Goal: Task Accomplishment & Management: Manage account settings

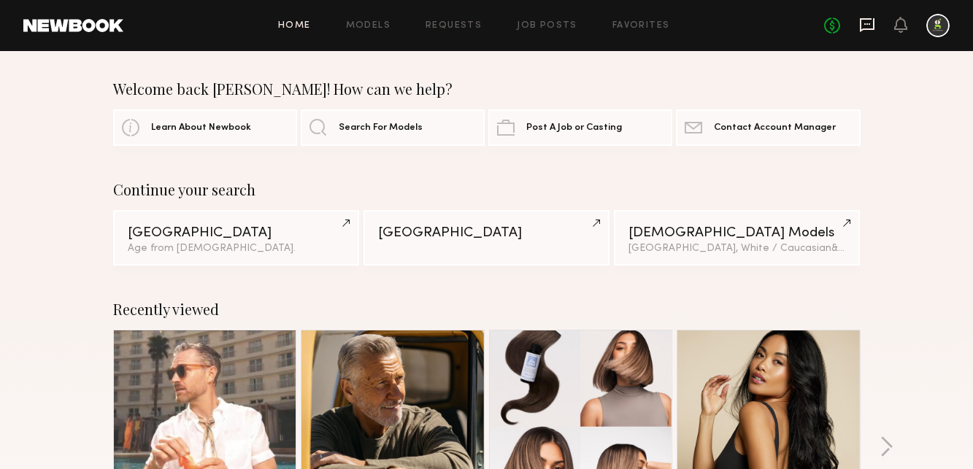
click at [869, 27] on icon at bounding box center [867, 25] width 16 height 16
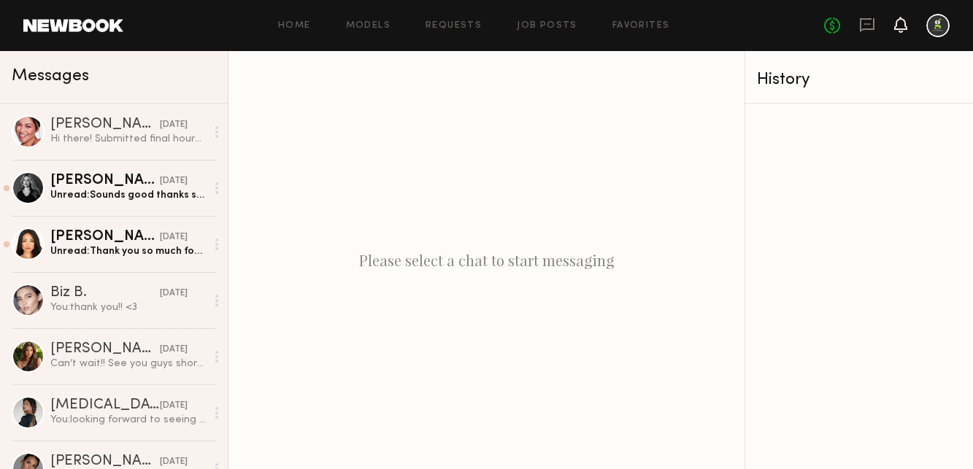
click at [904, 26] on icon at bounding box center [900, 24] width 12 height 10
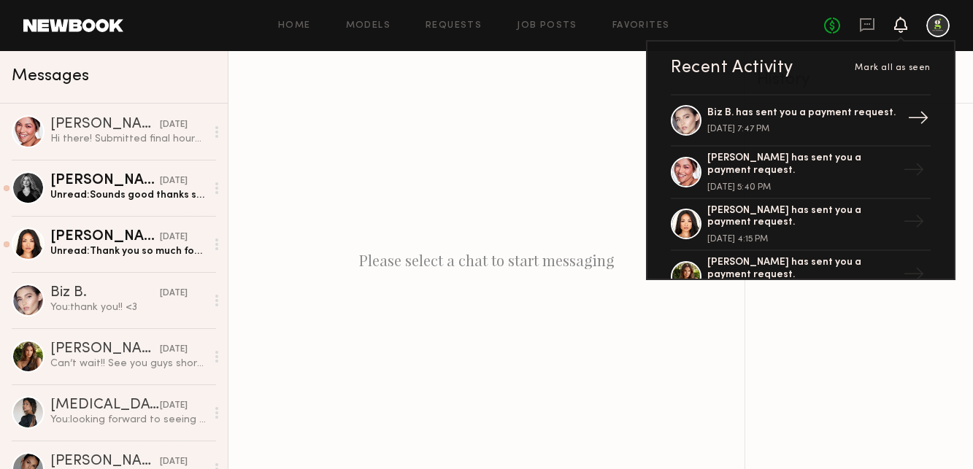
click at [873, 113] on div "Biz B. has sent you a payment request." at bounding box center [802, 113] width 190 height 12
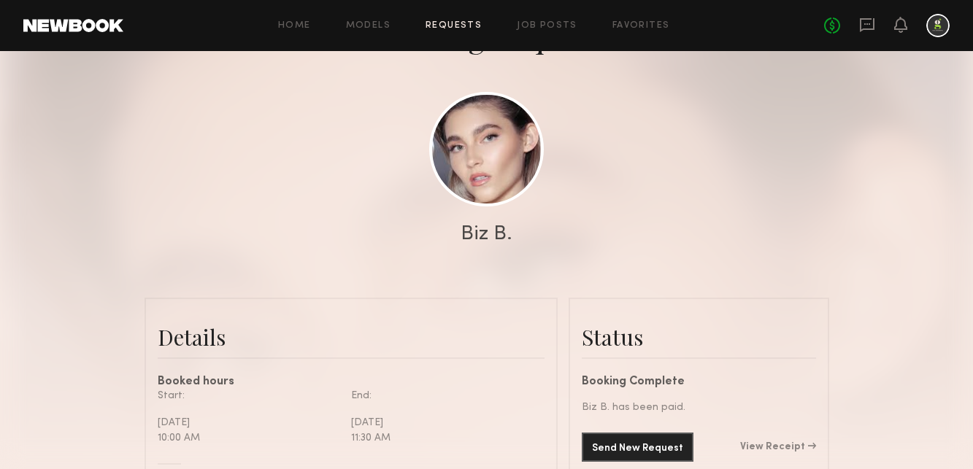
scroll to position [465, 0]
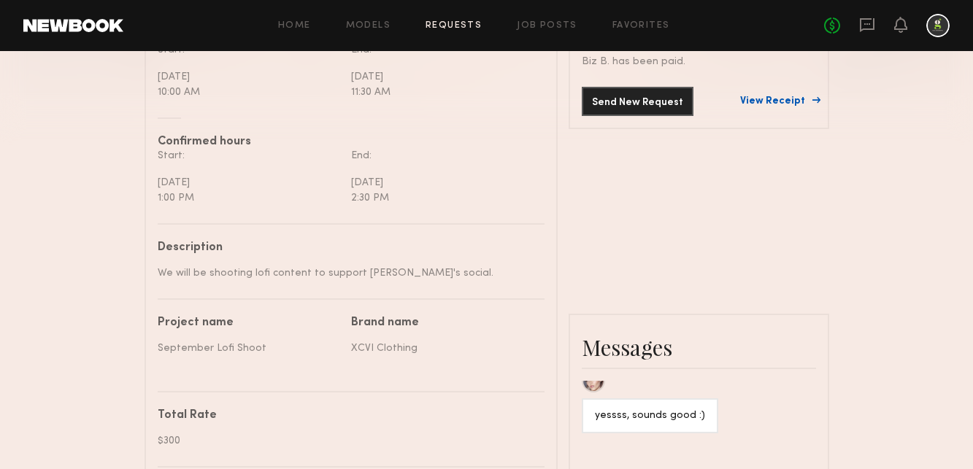
click at [777, 99] on link "View Receipt" at bounding box center [778, 101] width 76 height 10
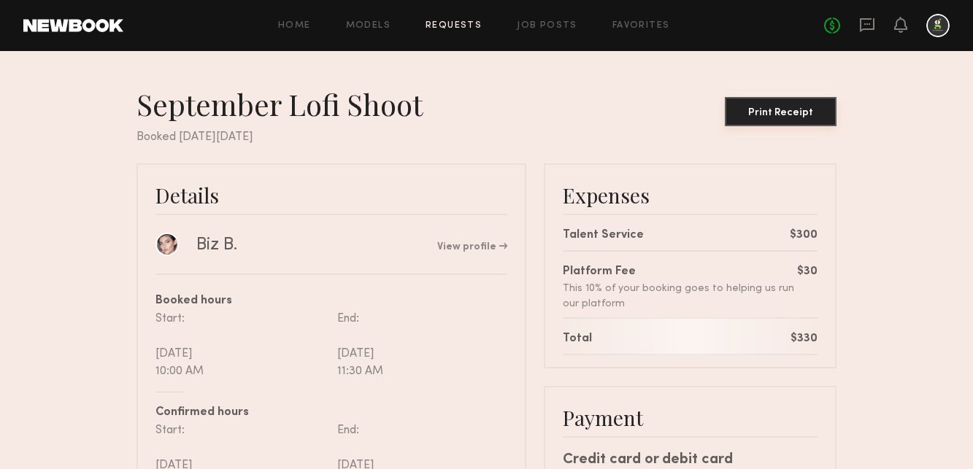
click at [777, 118] on button "Print Receipt" at bounding box center [780, 111] width 112 height 29
click at [906, 24] on div "No fees up to $5,000" at bounding box center [886, 25] width 125 height 23
click at [903, 26] on icon at bounding box center [900, 24] width 12 height 10
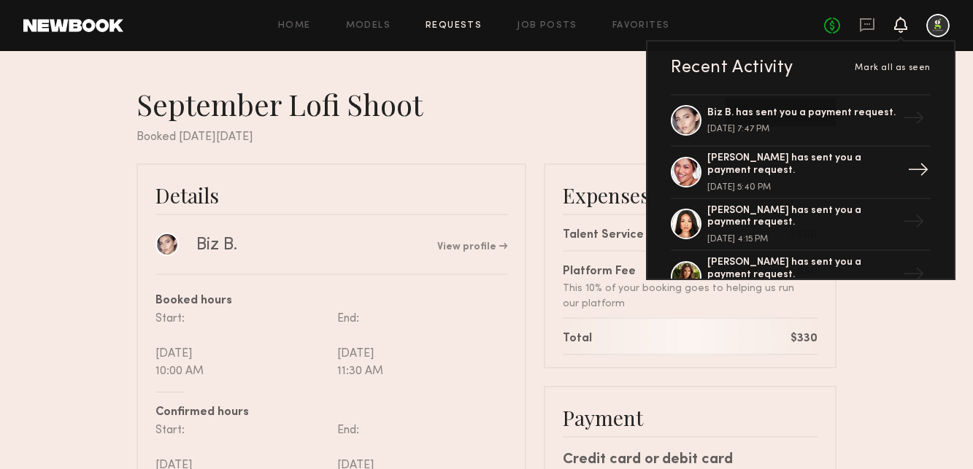
click at [838, 168] on div "[PERSON_NAME] has sent you a payment request." at bounding box center [802, 164] width 190 height 25
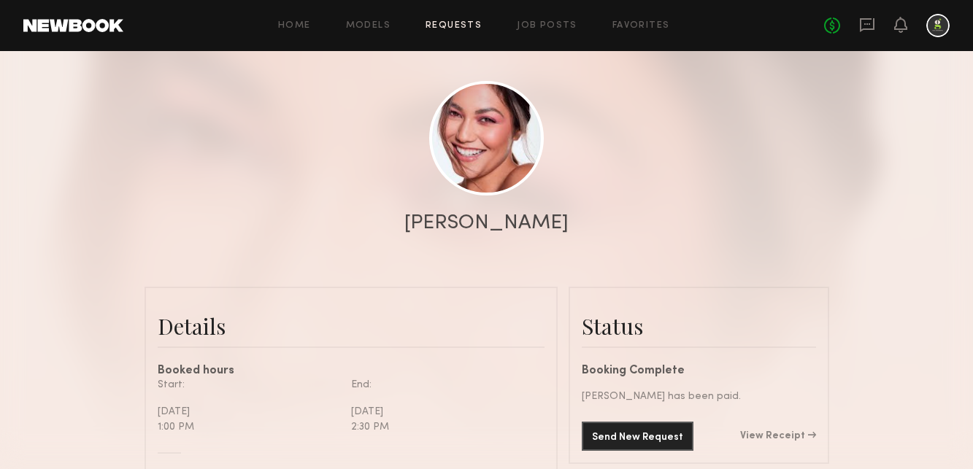
scroll to position [389, 0]
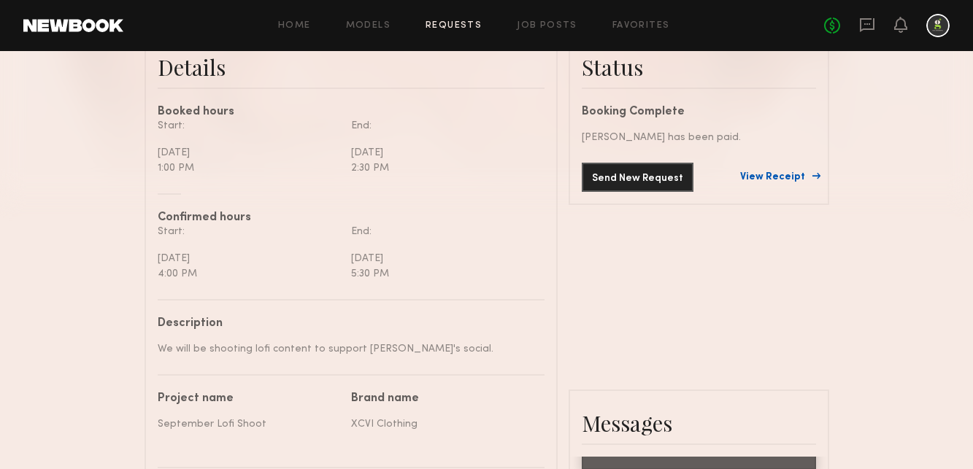
click at [795, 174] on link "View Receipt" at bounding box center [778, 177] width 76 height 10
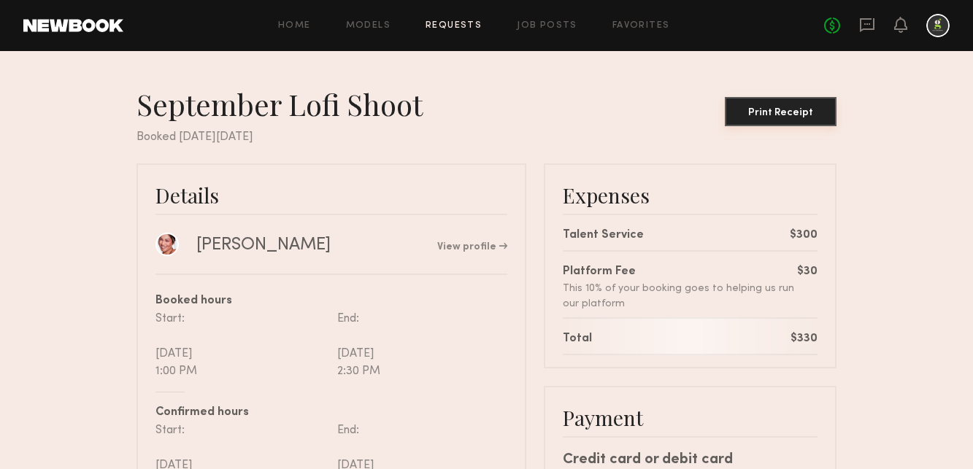
click at [768, 110] on div "Print Receipt" at bounding box center [780, 113] width 100 height 10
click at [894, 29] on icon at bounding box center [900, 25] width 13 height 16
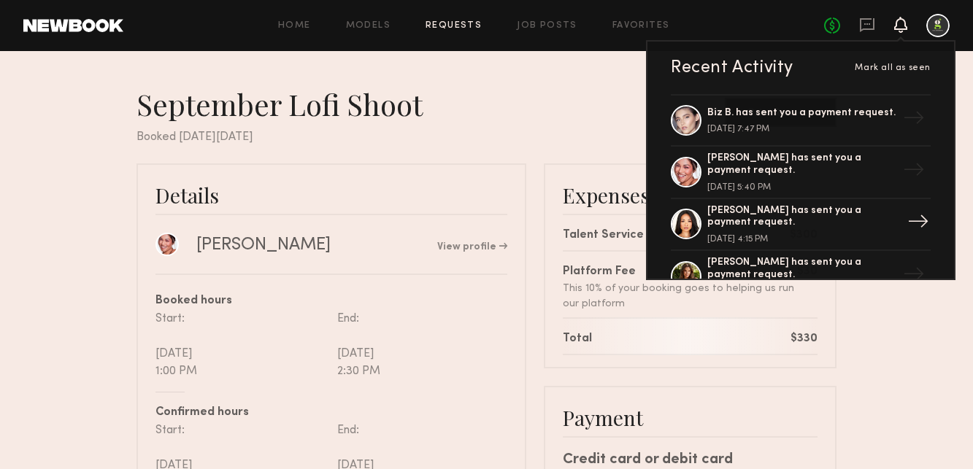
click at [822, 217] on div "[PERSON_NAME] has sent you a payment request." at bounding box center [802, 217] width 190 height 25
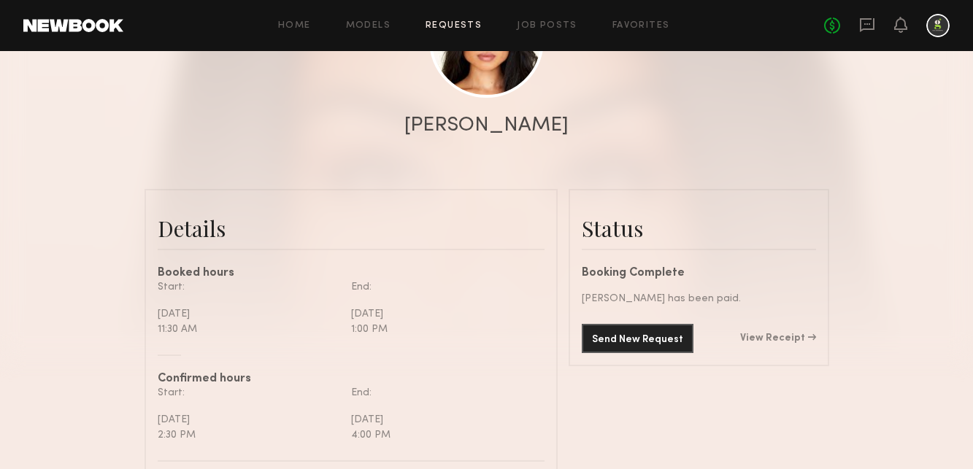
scroll to position [232, 0]
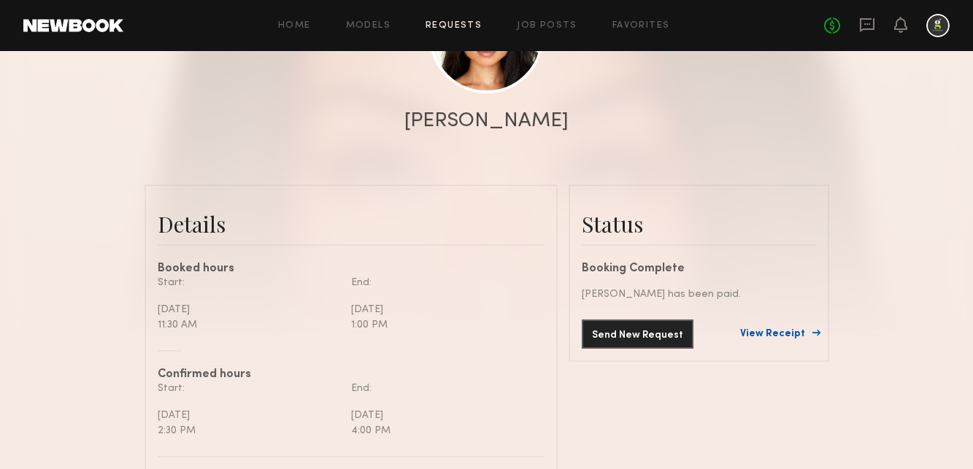
click at [781, 333] on link "View Receipt" at bounding box center [778, 334] width 76 height 10
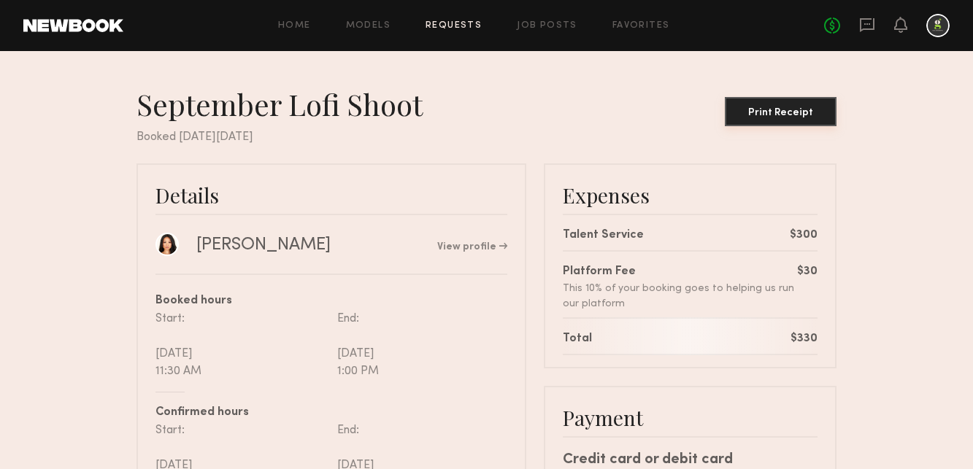
click at [792, 105] on button "Print Receipt" at bounding box center [780, 111] width 112 height 29
click at [901, 28] on icon at bounding box center [900, 24] width 12 height 10
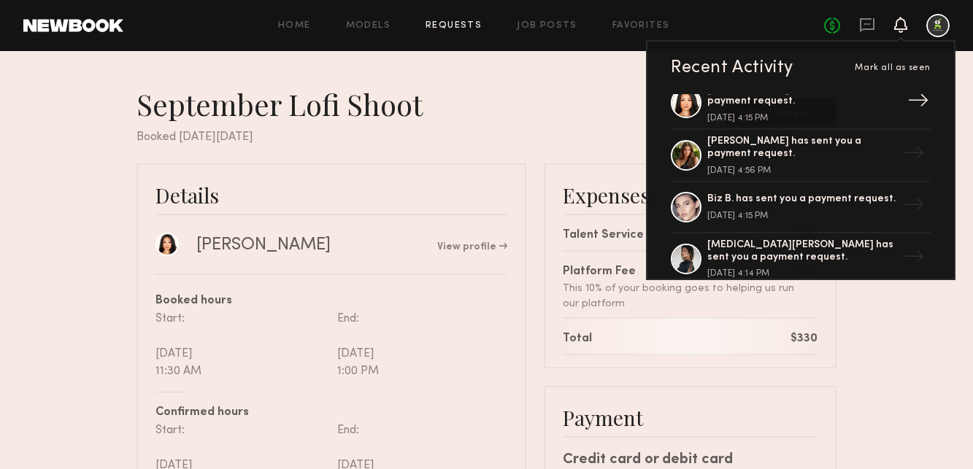
scroll to position [125, 0]
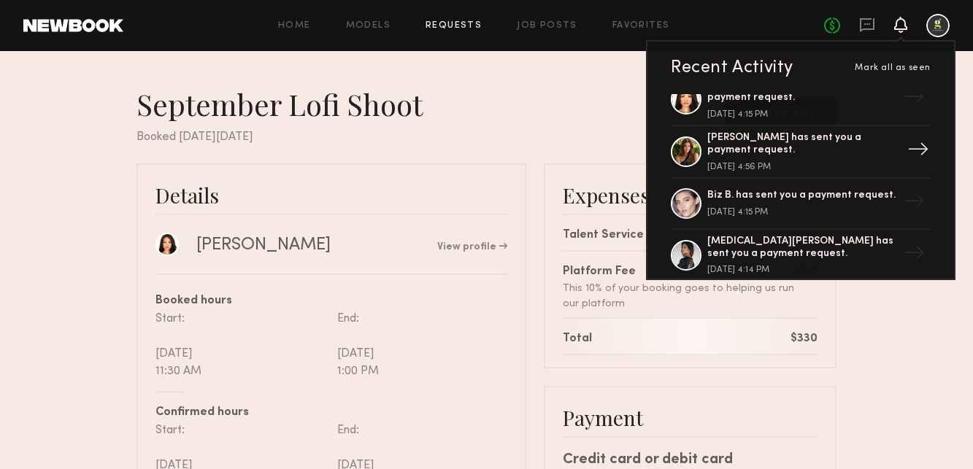
click at [852, 149] on div "[PERSON_NAME] has sent you a payment request." at bounding box center [802, 144] width 190 height 25
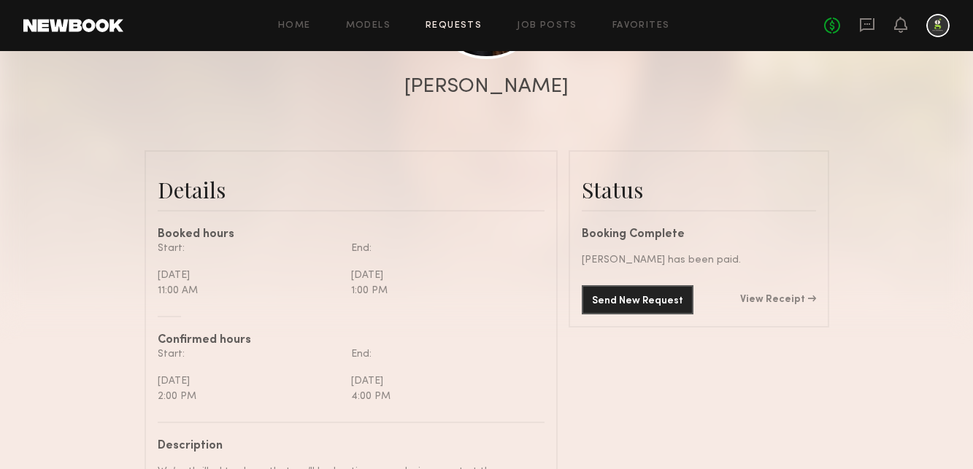
scroll to position [268, 0]
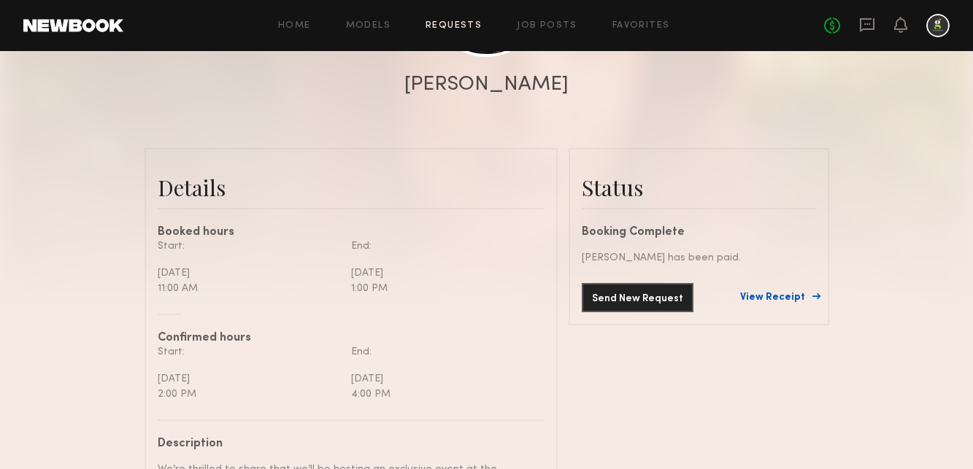
click at [770, 295] on link "View Receipt" at bounding box center [778, 298] width 76 height 10
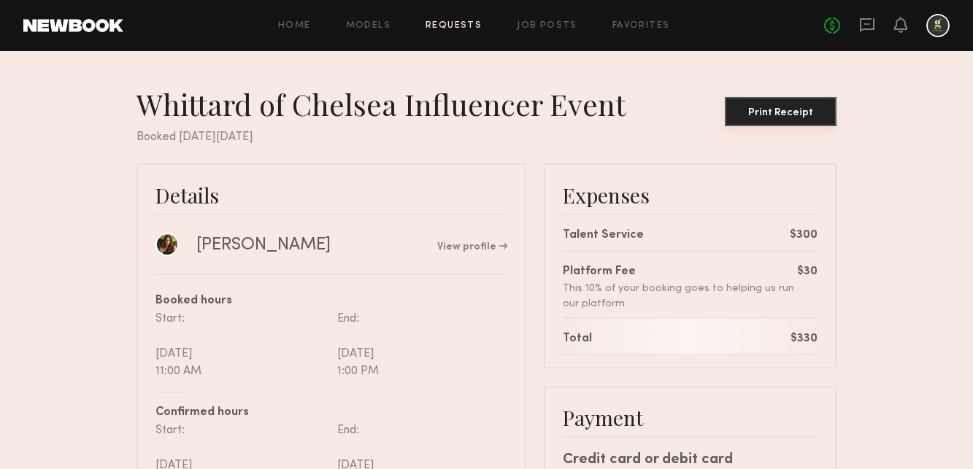
click at [757, 120] on button "Print Receipt" at bounding box center [780, 111] width 112 height 29
click at [903, 24] on icon at bounding box center [900, 24] width 12 height 10
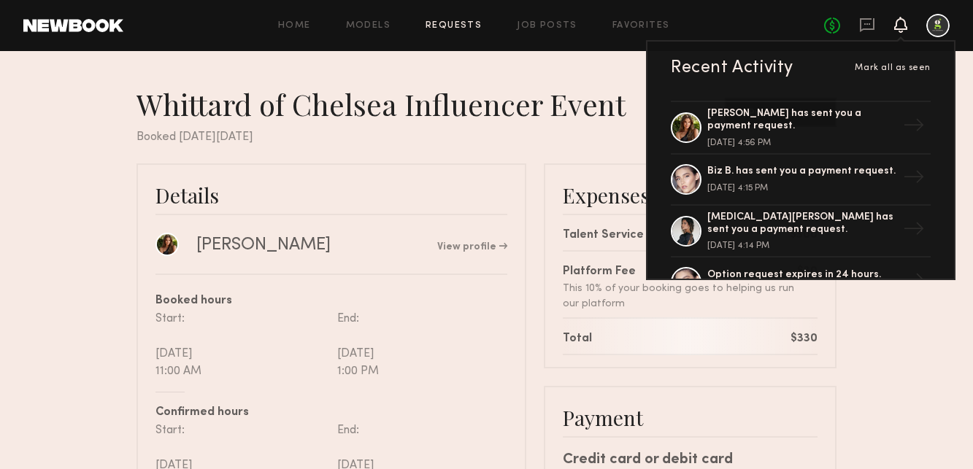
scroll to position [148, 0]
click at [796, 174] on div "Biz B. has sent you a payment request." at bounding box center [802, 172] width 190 height 12
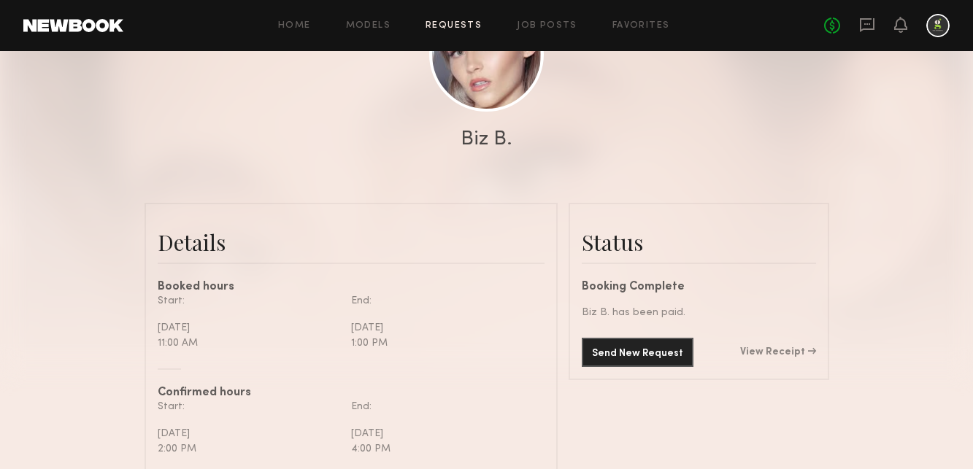
scroll to position [371, 0]
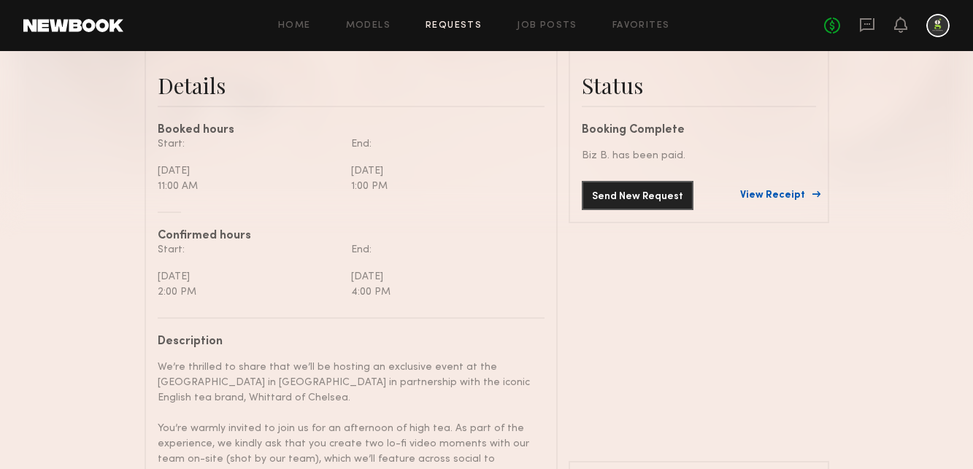
click at [771, 191] on link "View Receipt" at bounding box center [778, 195] width 76 height 10
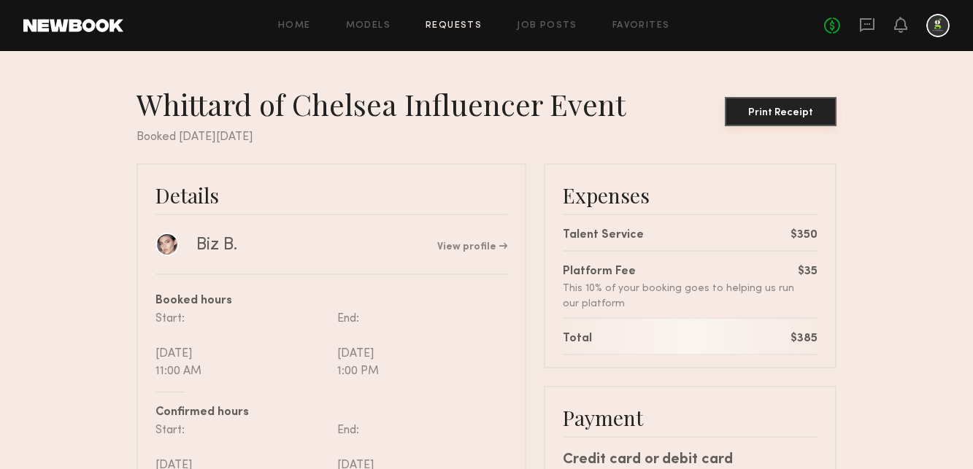
click at [772, 109] on div "Print Receipt" at bounding box center [780, 113] width 100 height 10
click at [906, 25] on div "No fees up to $5,000" at bounding box center [886, 25] width 125 height 23
click at [901, 27] on icon at bounding box center [900, 24] width 12 height 10
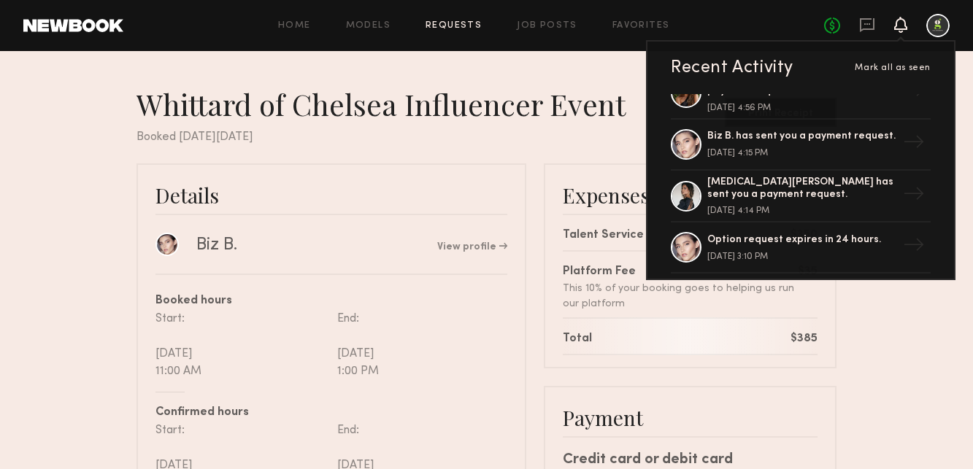
scroll to position [193, 0]
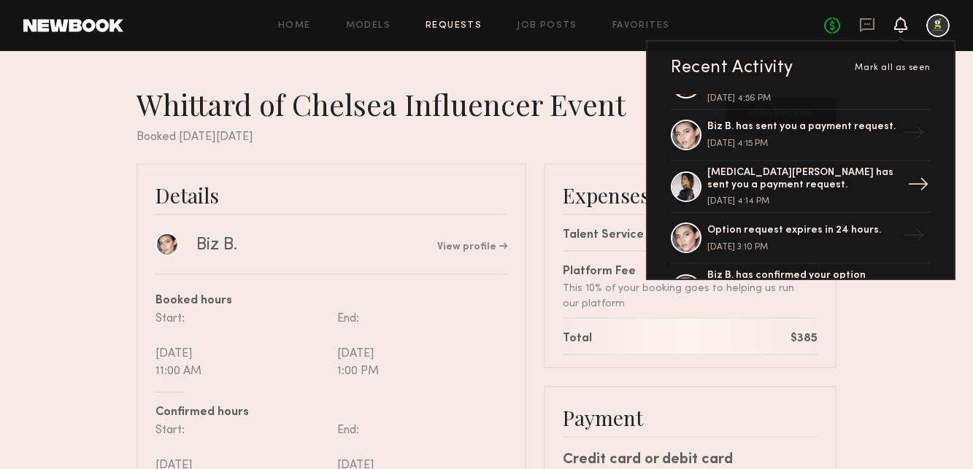
click at [812, 187] on div "[MEDICAL_DATA][PERSON_NAME] has sent you a payment request. [DATE] 4:14 PM" at bounding box center [802, 186] width 190 height 39
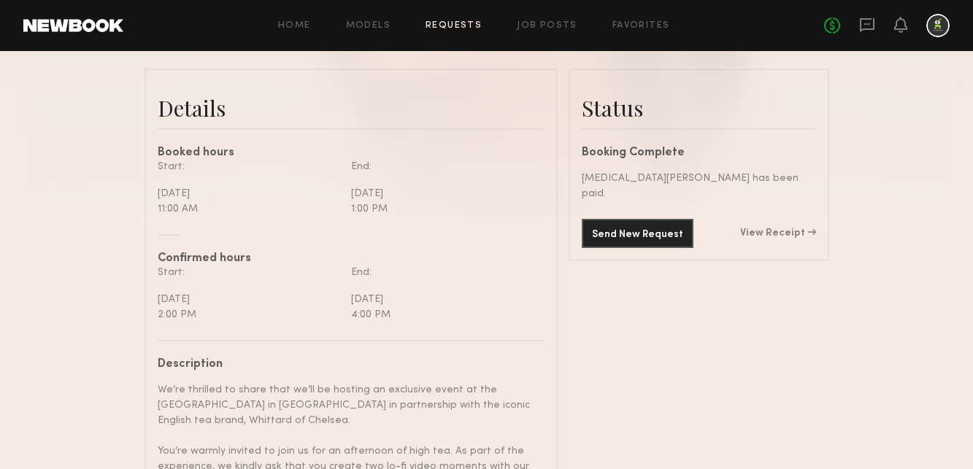
scroll to position [347, 0]
click at [783, 230] on link "View Receipt" at bounding box center [778, 235] width 76 height 10
